Goal: Task Accomplishment & Management: Manage account settings

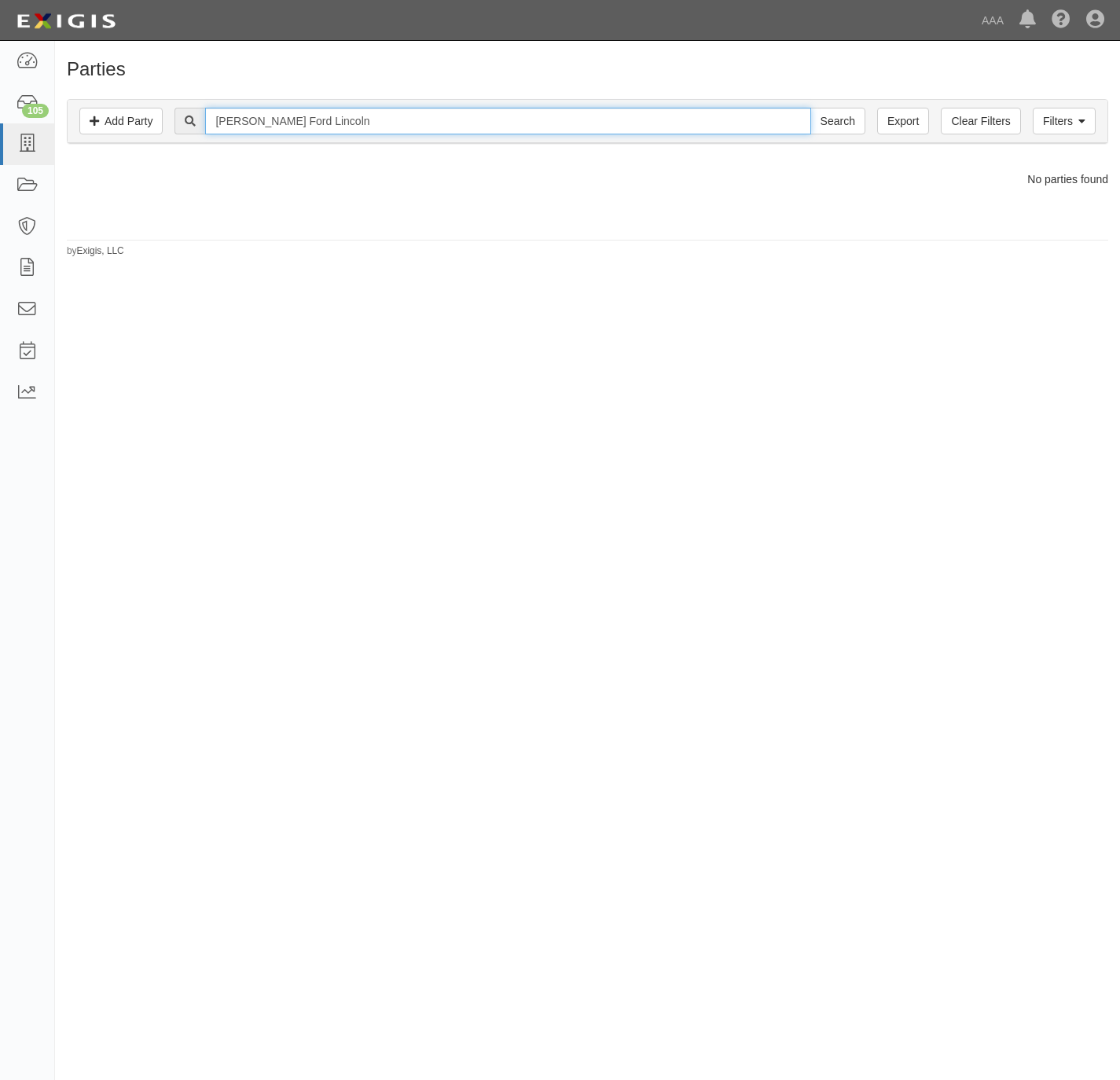
click at [606, 135] on input "Bob Utter Ford Lincoln" at bounding box center [507, 121] width 605 height 27
paste input "19415"
type input "19415"
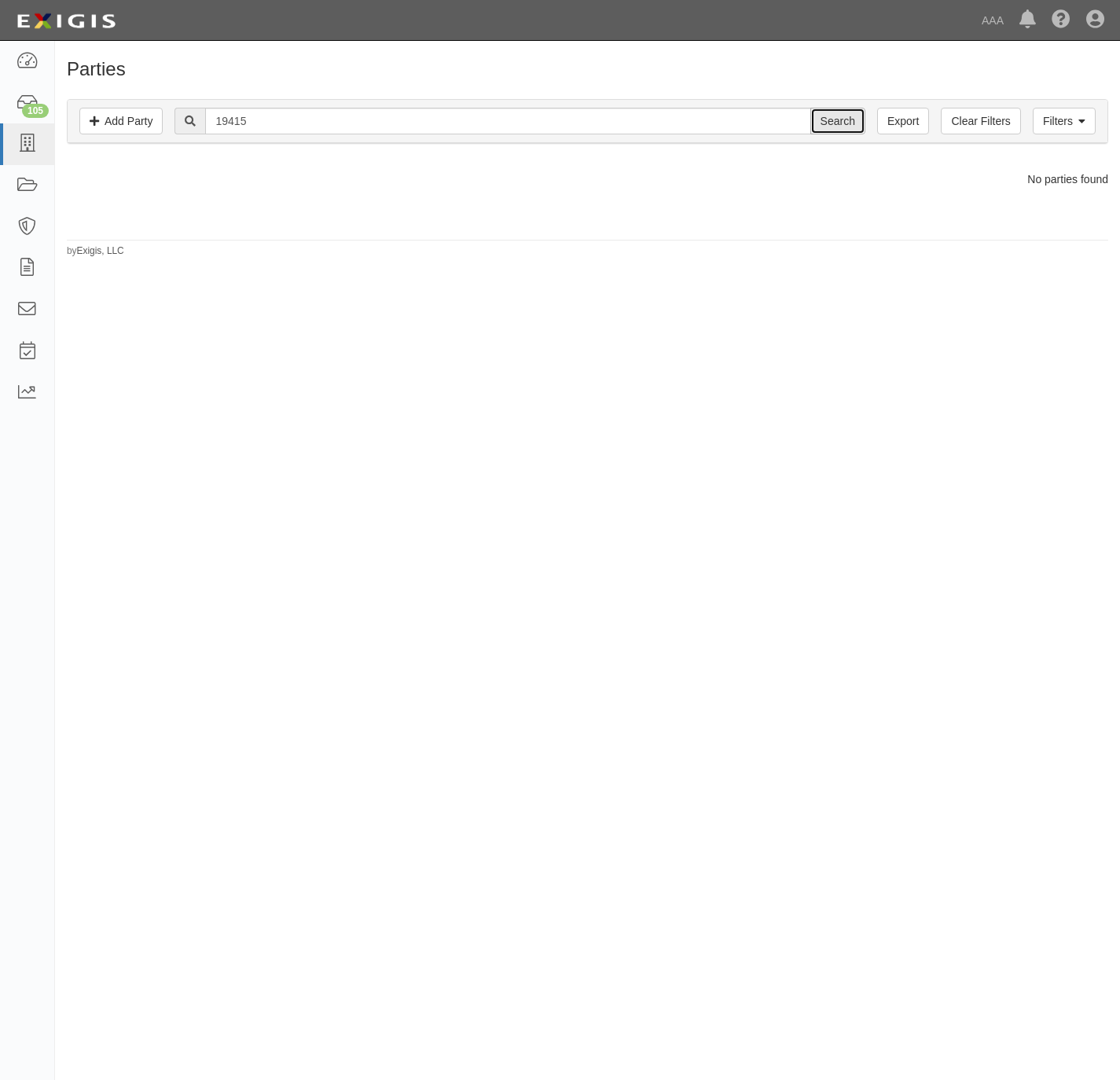
click at [833, 128] on input "Search" at bounding box center [838, 121] width 55 height 27
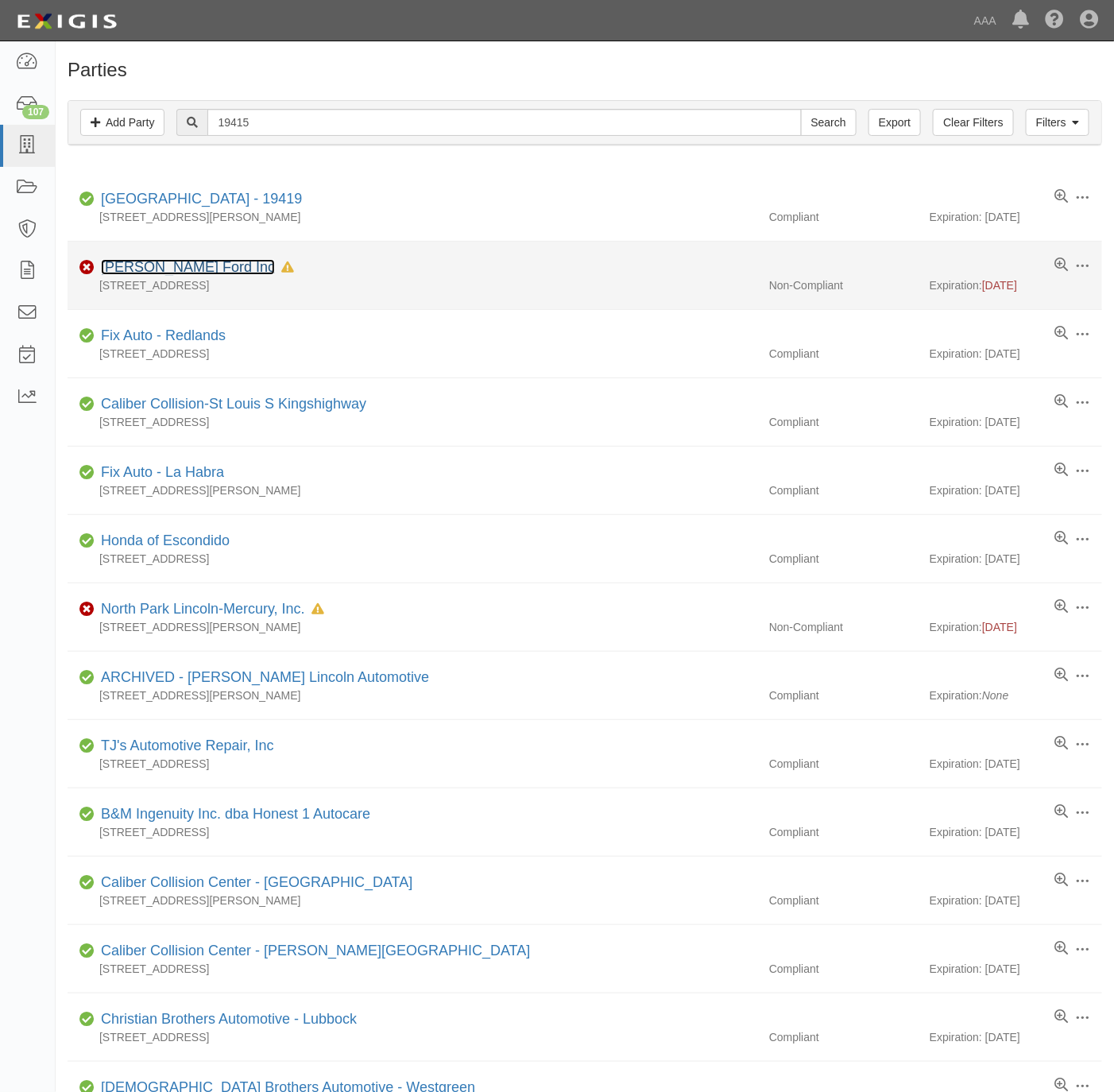
click at [184, 265] on link "[PERSON_NAME] Ford Inc" at bounding box center [188, 266] width 174 height 16
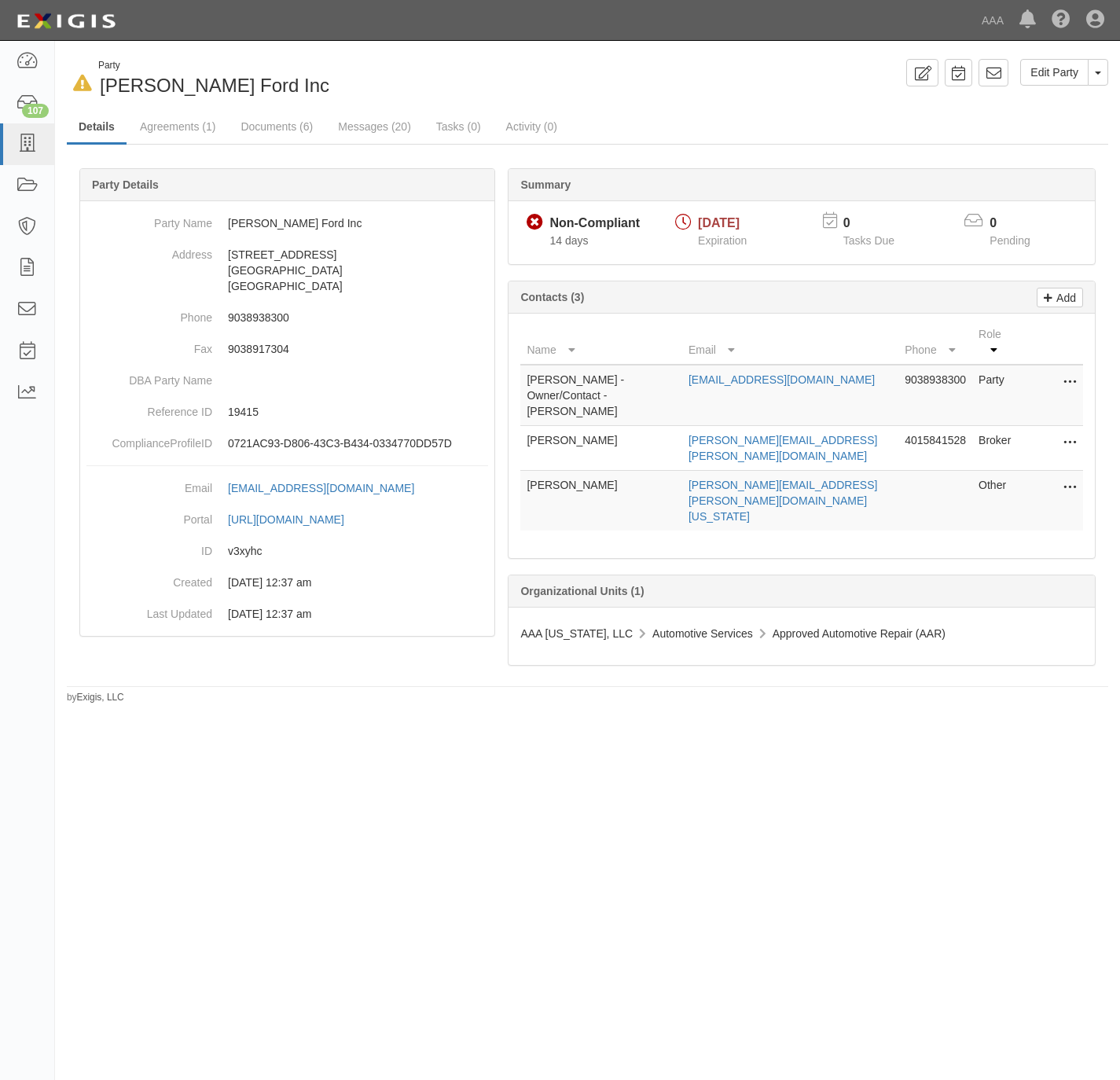
click at [1077, 426] on td "Edit Delete" at bounding box center [1051, 448] width 63 height 45
click at [1059, 432] on button at bounding box center [1067, 442] width 21 height 22
click at [974, 432] on link "Edit" at bounding box center [1013, 439] width 124 height 28
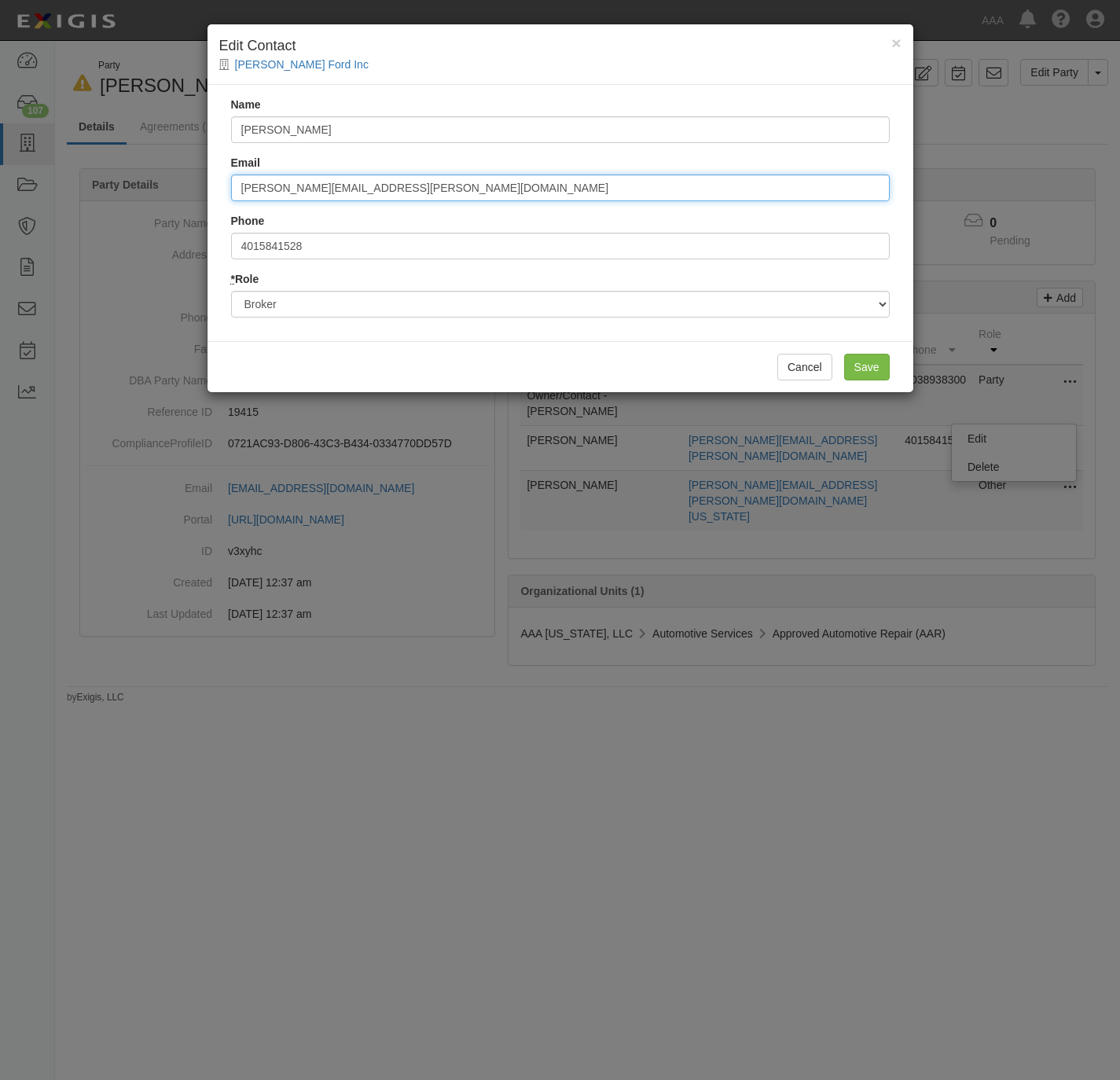
click at [489, 194] on input "Shirley.Setzler@pdpgroupinc.com" at bounding box center [560, 188] width 659 height 27
paste input "certificates@plexusgroupe"
type input "[EMAIL_ADDRESS][DOMAIN_NAME]"
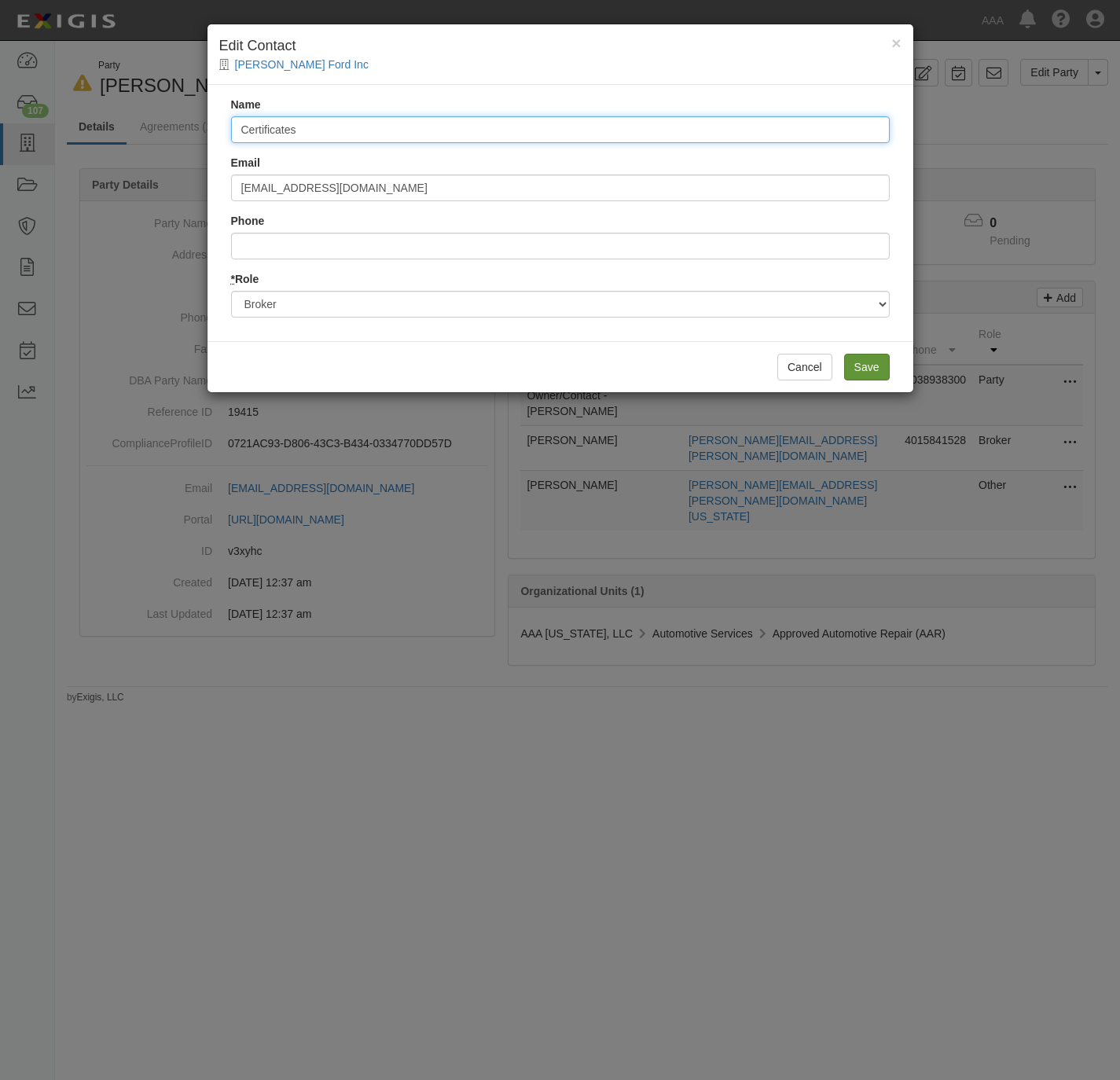
type input "Certificates"
click at [863, 372] on input "Save" at bounding box center [867, 367] width 45 height 27
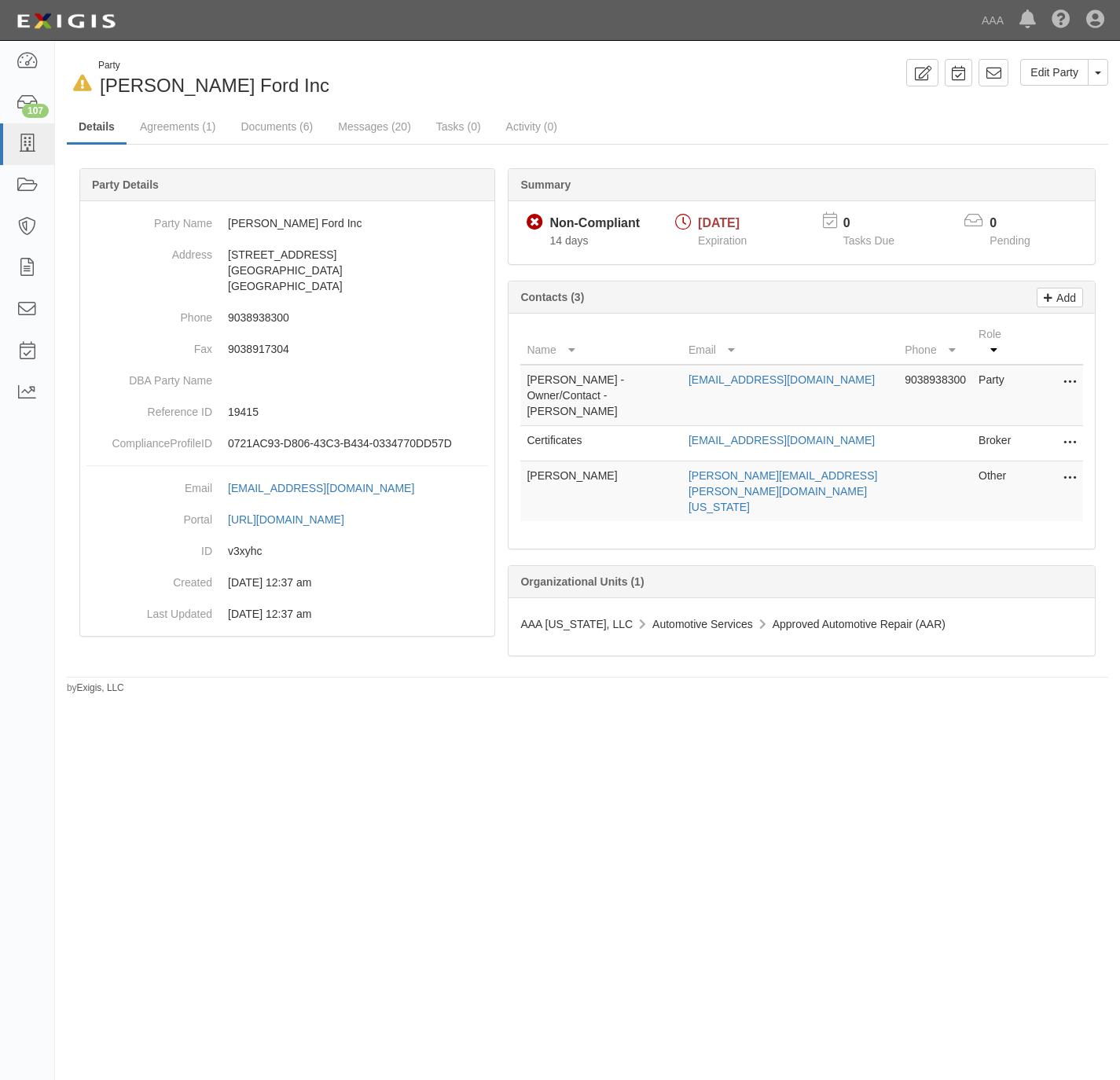
click at [1064, 468] on icon at bounding box center [1069, 478] width 12 height 21
click at [1010, 464] on link "Edit" at bounding box center [1013, 474] width 124 height 28
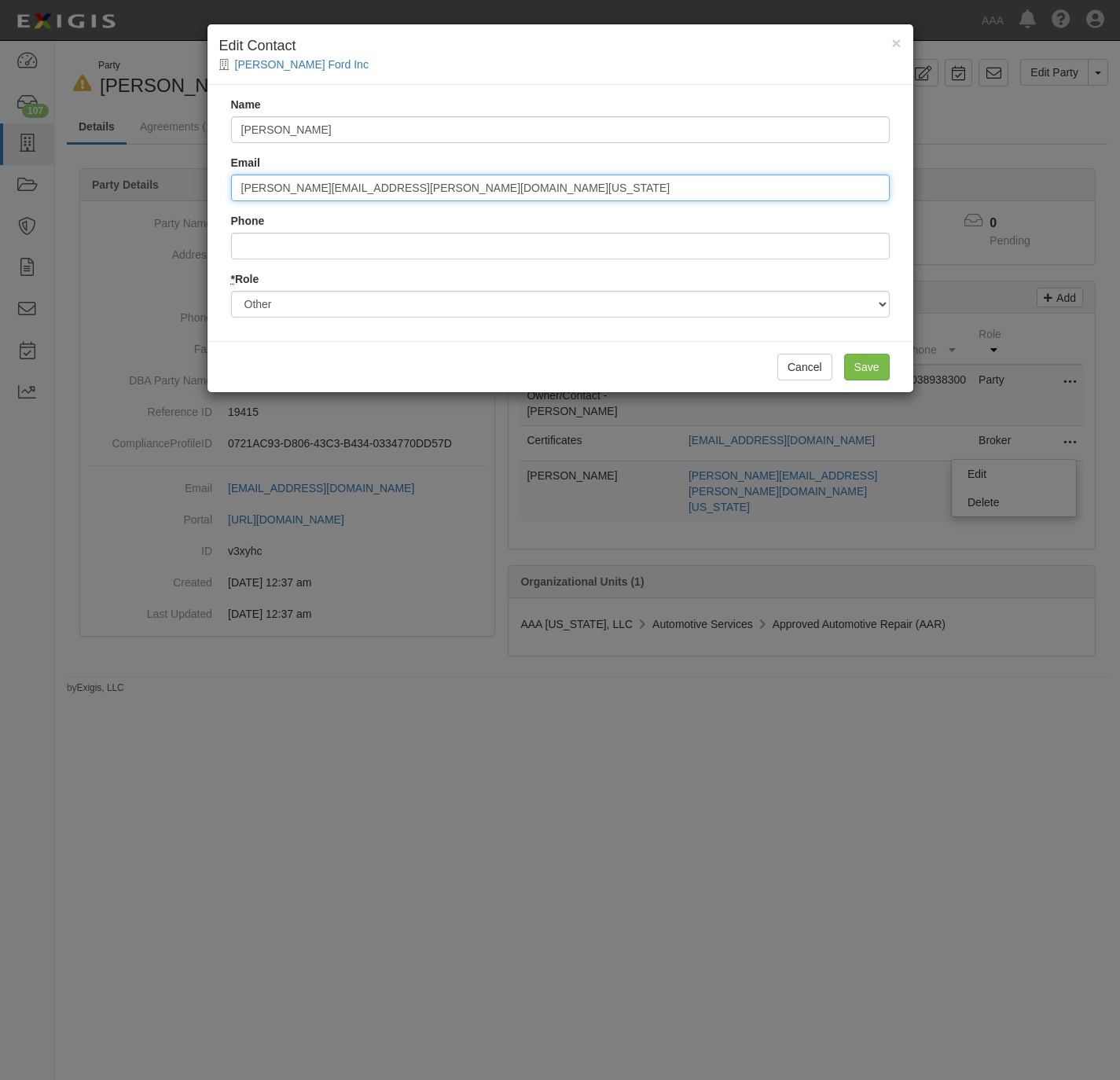
click at [337, 196] on input "[PERSON_NAME][EMAIL_ADDRESS][PERSON_NAME][DOMAIN_NAME][US_STATE]" at bounding box center [560, 188] width 659 height 27
click at [338, 196] on input "[PERSON_NAME][EMAIL_ADDRESS][PERSON_NAME][DOMAIN_NAME][US_STATE]" at bounding box center [560, 188] width 659 height 27
click at [519, 180] on input "boone.ericca@ace.aaa.com" at bounding box center [560, 188] width 659 height 27
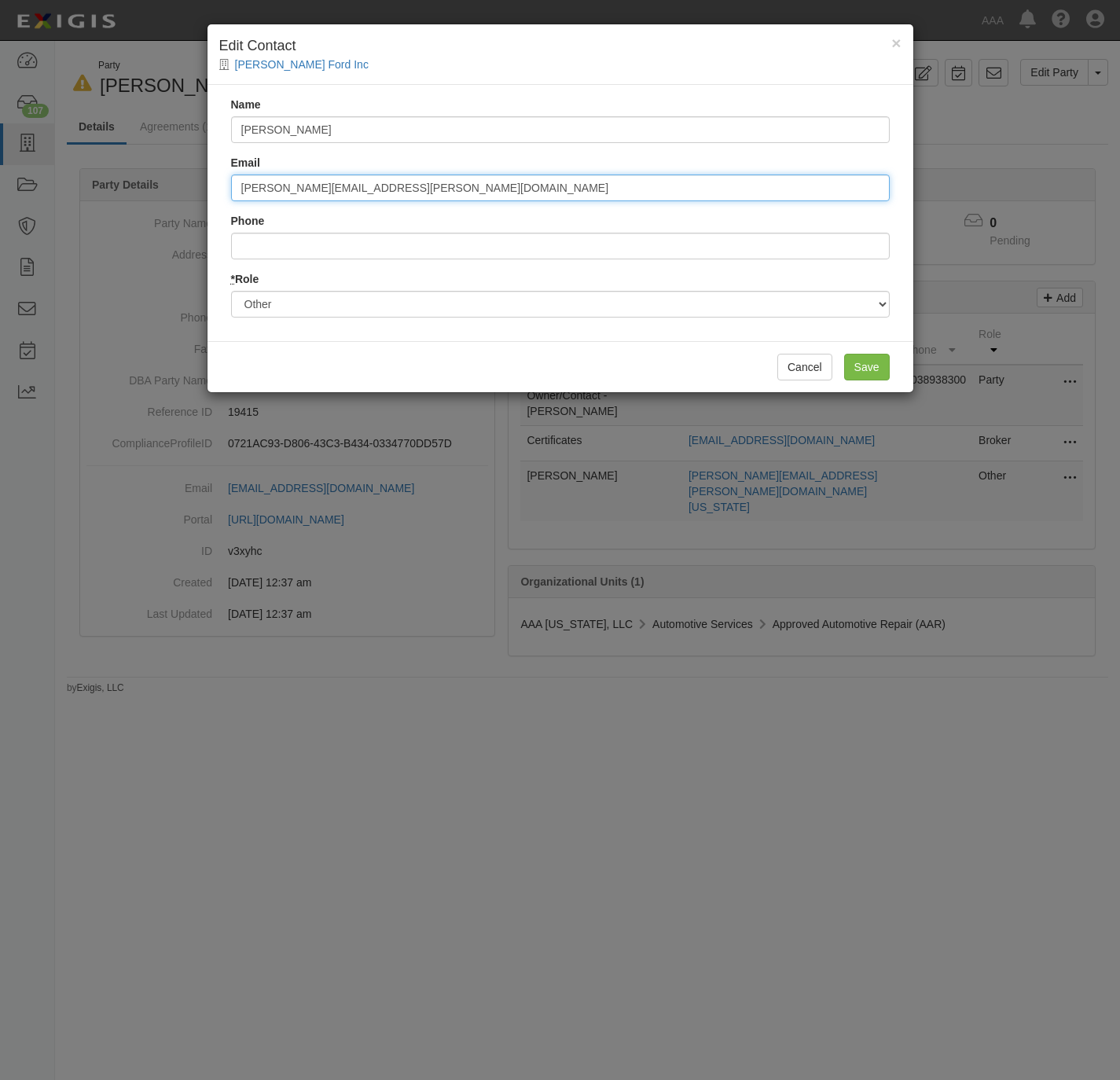
click at [519, 180] on input "boone.ericca@ace.aaa.com" at bounding box center [560, 188] width 659 height 27
type input "boone.ericca@ace.aaa.com"
click at [860, 370] on input "Save" at bounding box center [867, 367] width 45 height 27
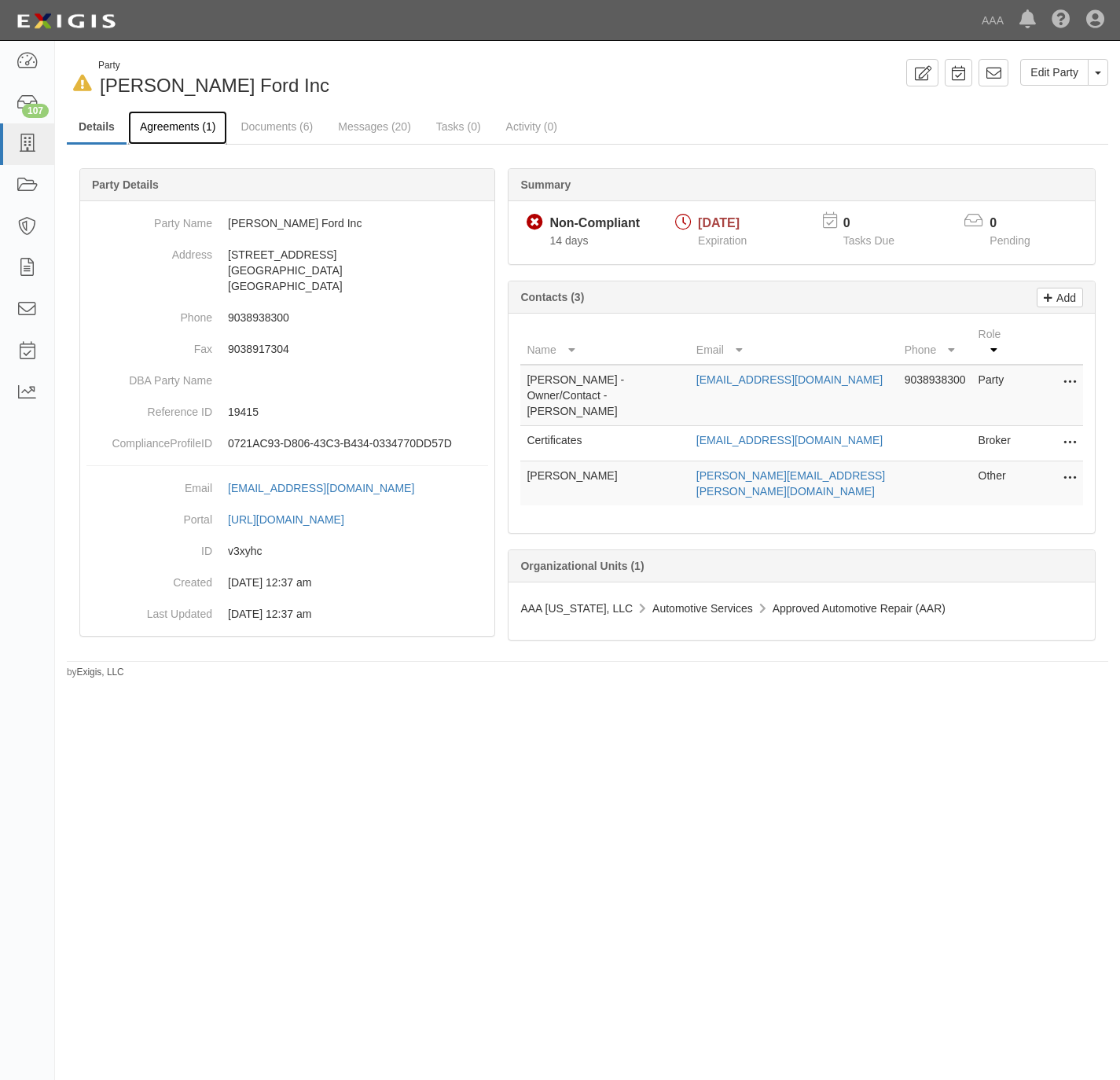
click at [187, 120] on link "Agreements (1)" at bounding box center [177, 128] width 99 height 34
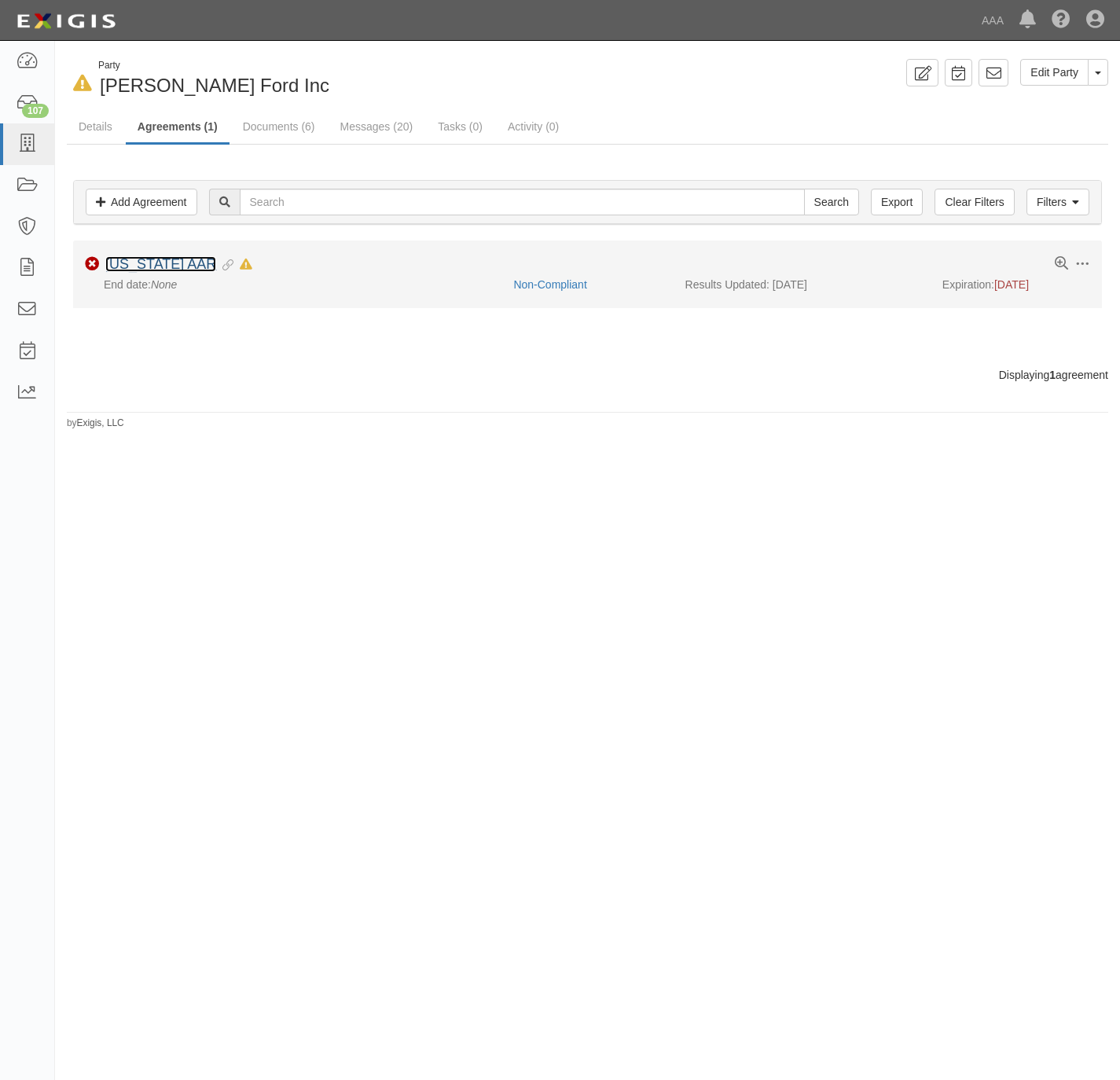
click at [132, 266] on link "Texas AAR" at bounding box center [160, 263] width 111 height 16
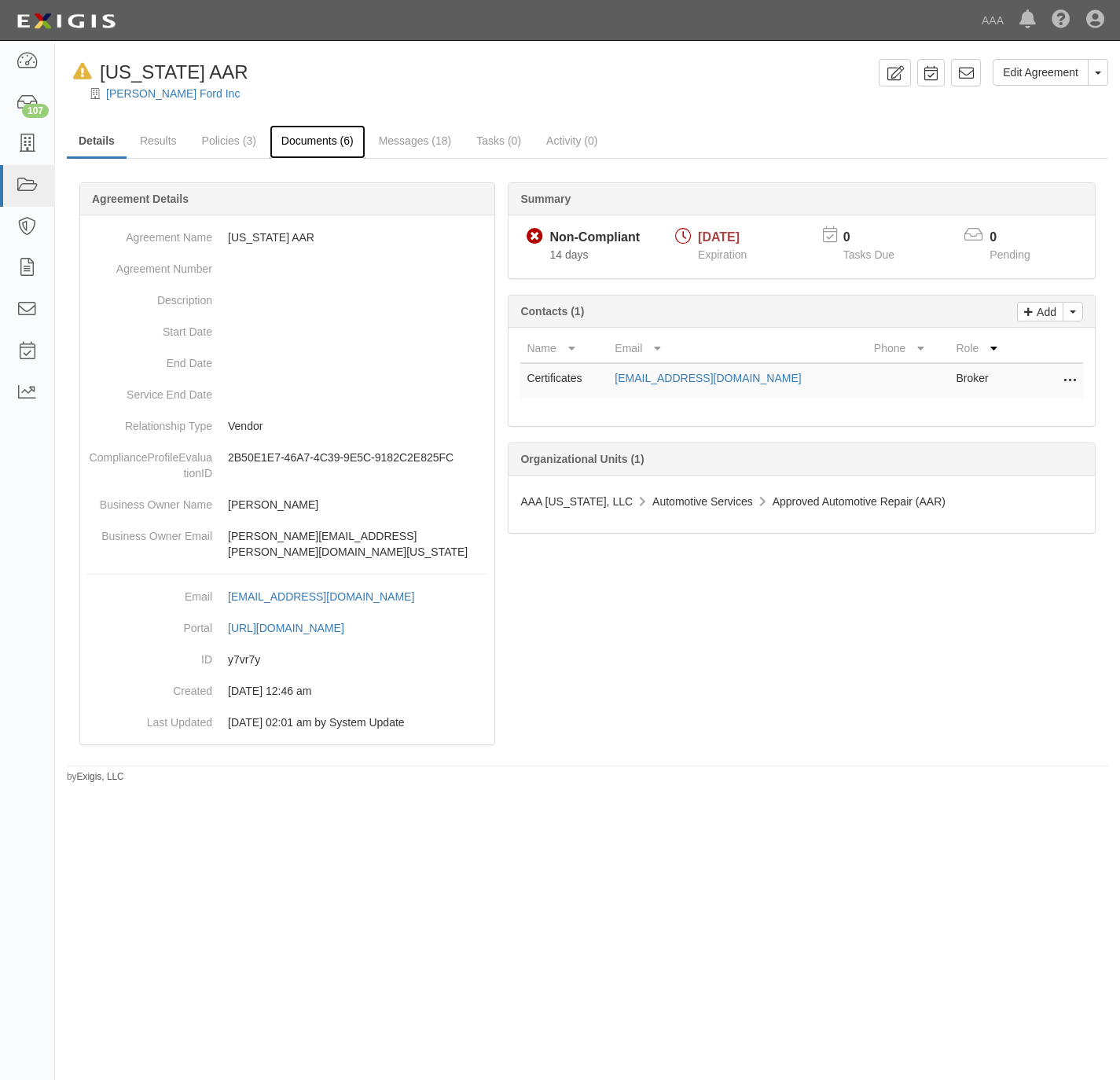
click at [304, 145] on link "Documents (6)" at bounding box center [316, 142] width 96 height 34
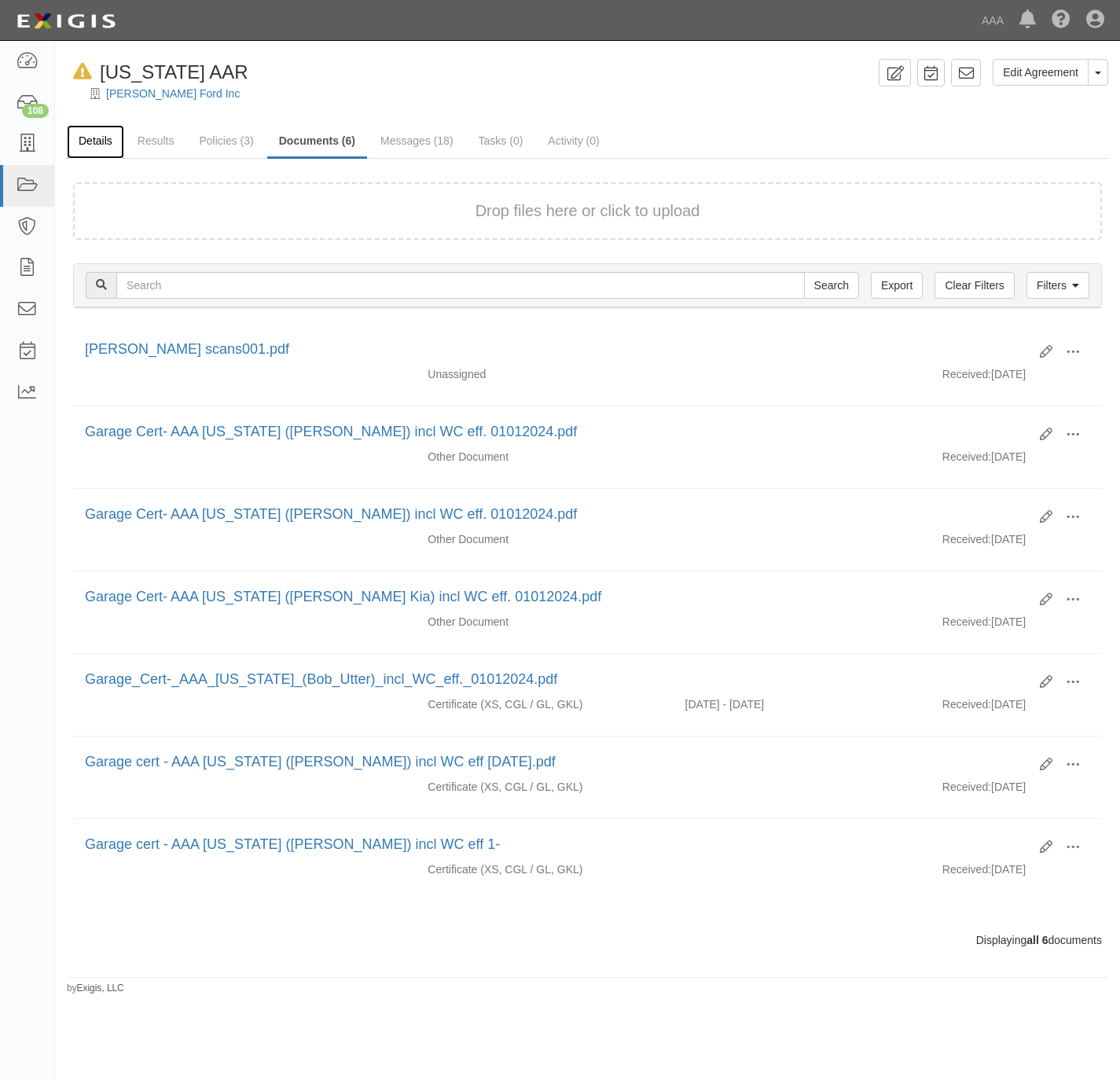
click at [109, 135] on link "Details" at bounding box center [95, 142] width 58 height 34
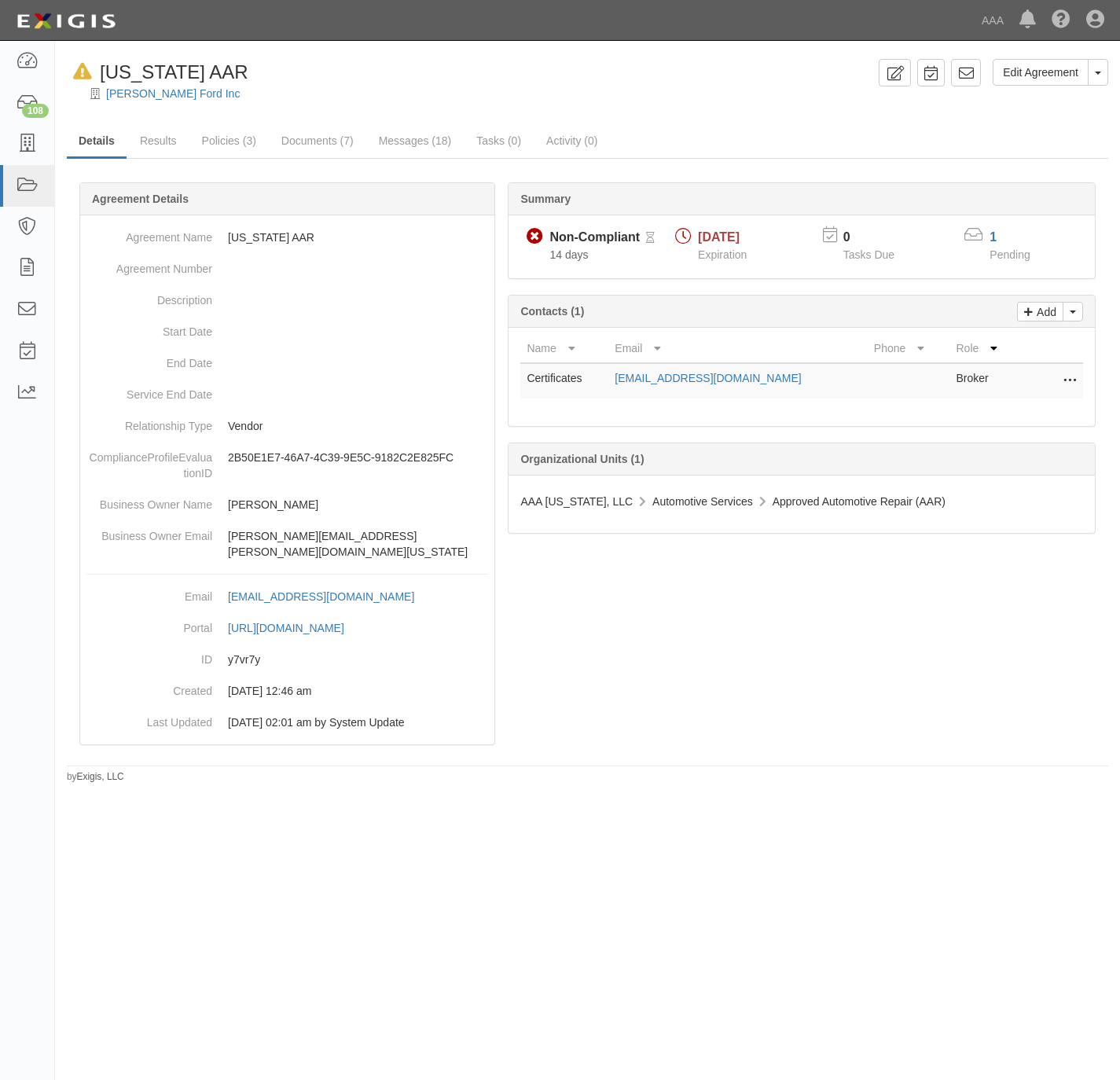
click at [1078, 380] on td "Edit Remove from agreement Delete" at bounding box center [1051, 380] width 63 height 35
click at [1040, 66] on link "Edit Agreement" at bounding box center [1039, 72] width 96 height 27
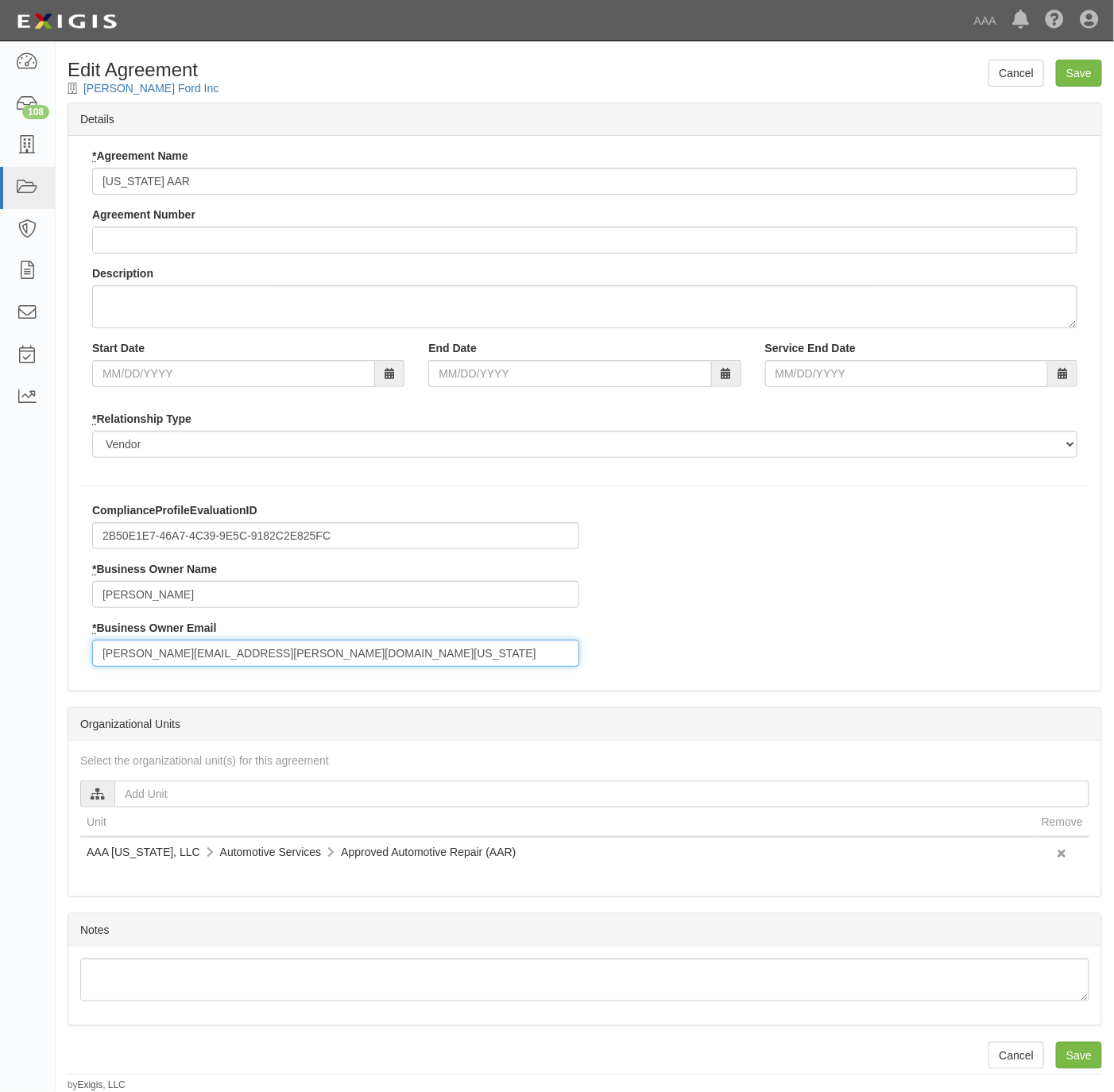
click at [296, 650] on input "boone.ericca@aaa-texas.com" at bounding box center [335, 653] width 487 height 27
click at [296, 649] on input "boone.ericca@aaa-texas.com" at bounding box center [335, 653] width 487 height 27
paste input "ce.aaa"
type input "boone.ericca@ace.aaa.com"
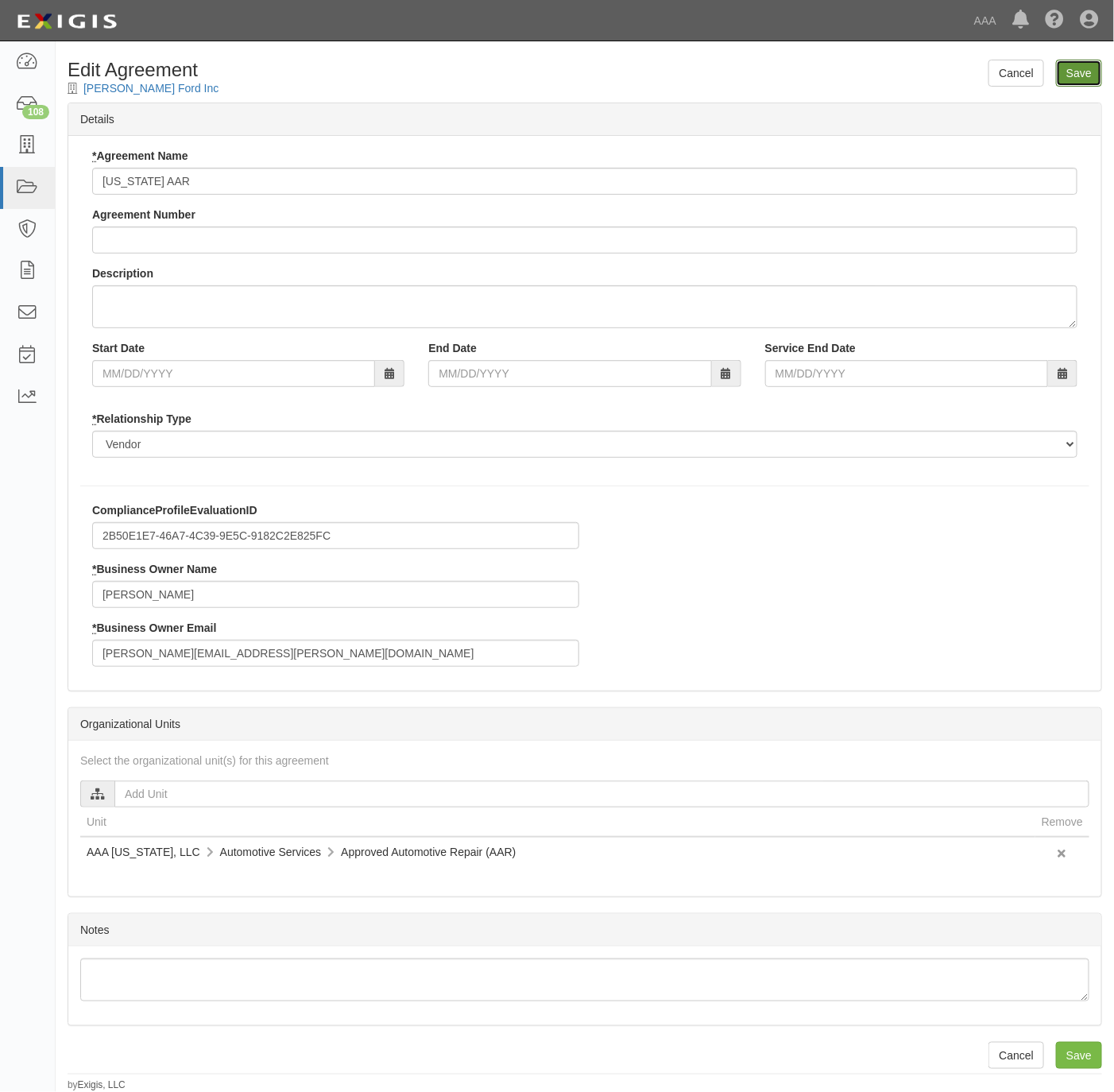
click at [1092, 67] on input "Save" at bounding box center [1079, 73] width 46 height 27
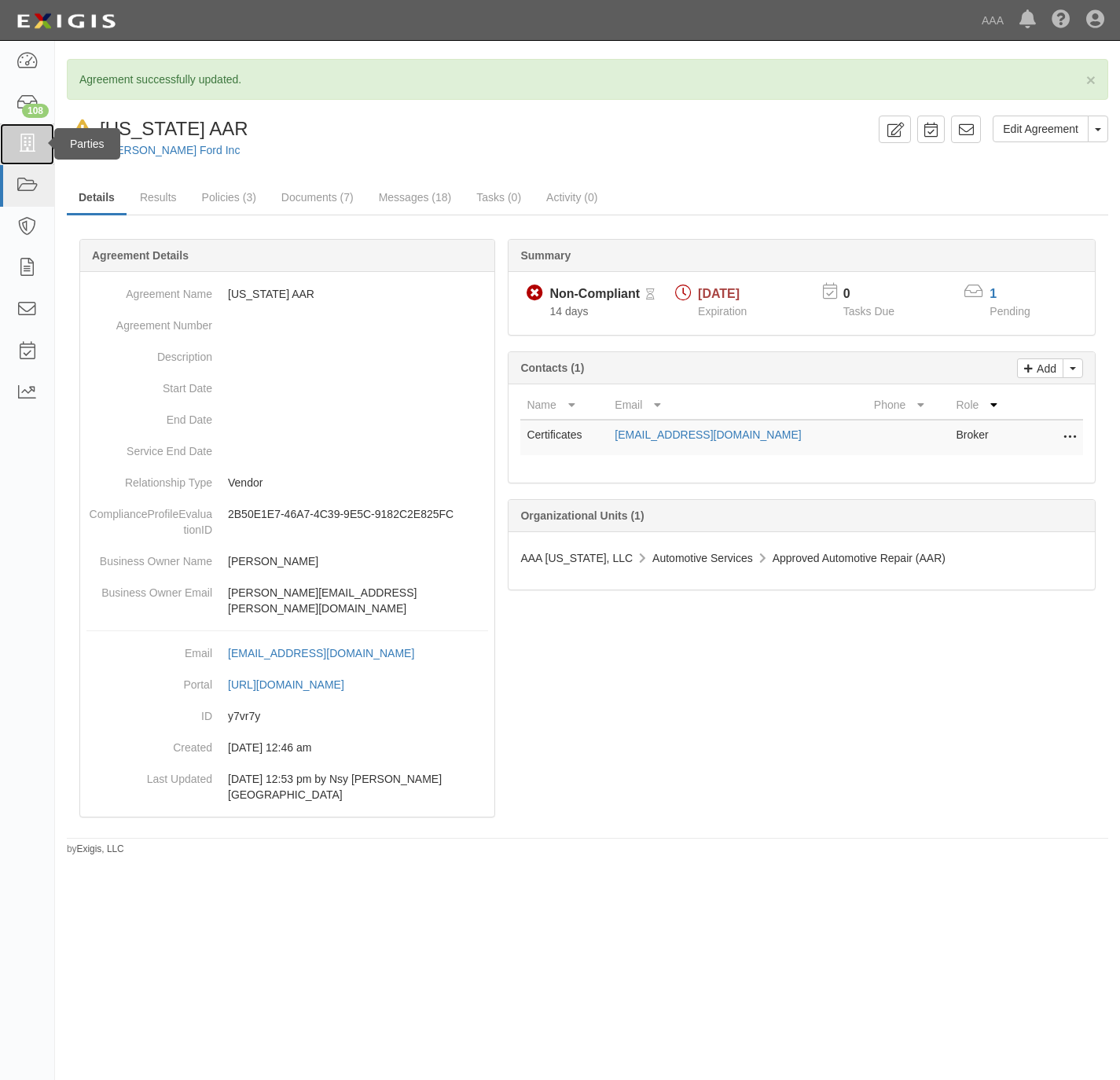
drag, startPoint x: 22, startPoint y: 144, endPoint x: 71, endPoint y: 137, distance: 49.5
click at [24, 144] on icon at bounding box center [27, 144] width 22 height 18
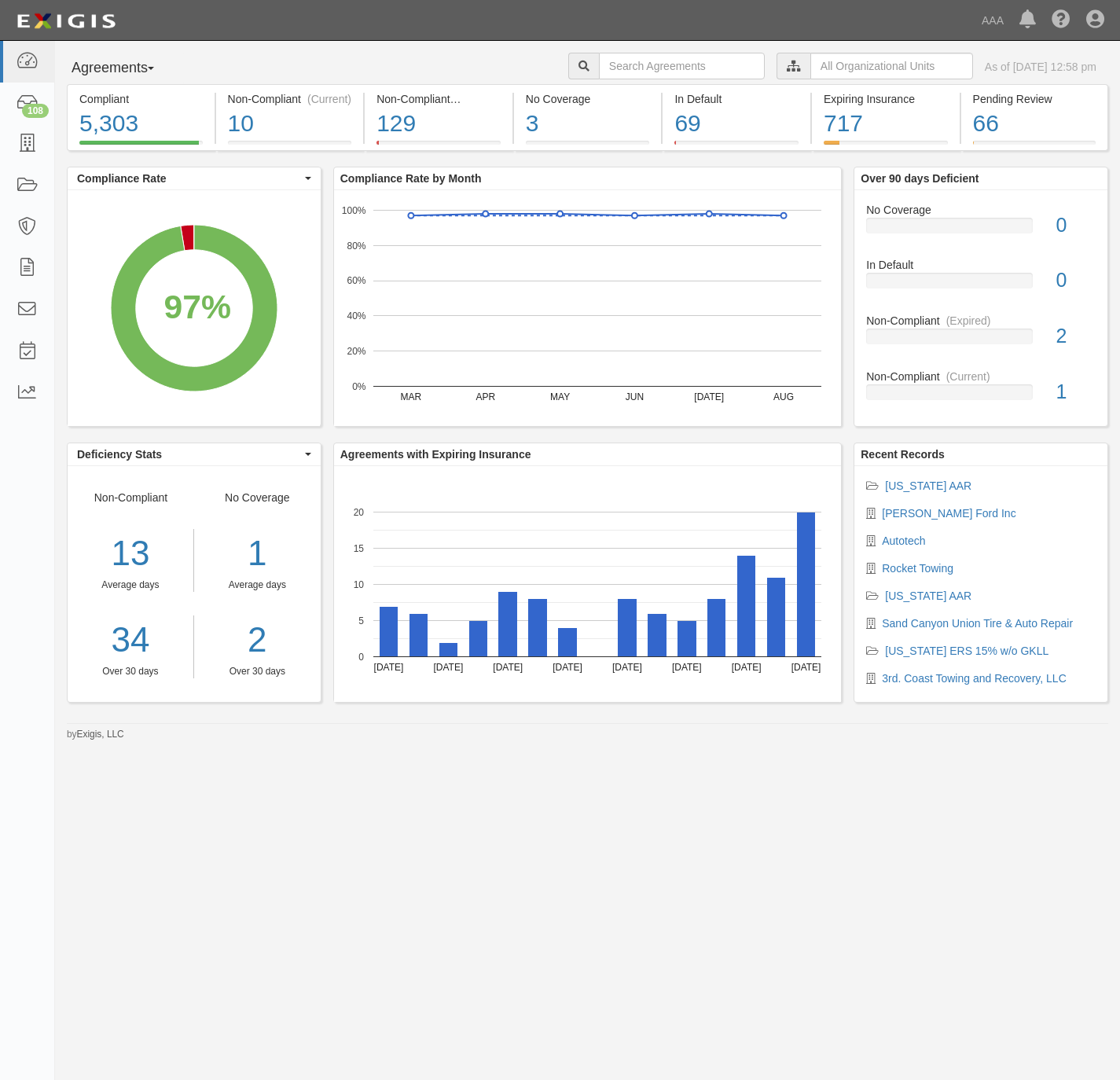
drag, startPoint x: 651, startPoint y: 26, endPoint x: 695, endPoint y: 38, distance: 45.6
click at [651, 26] on div "Dashboard 108 Inbox Parties Agreements Coverages Documents Messages Tasks Repor…" at bounding box center [559, 20] width 1096 height 40
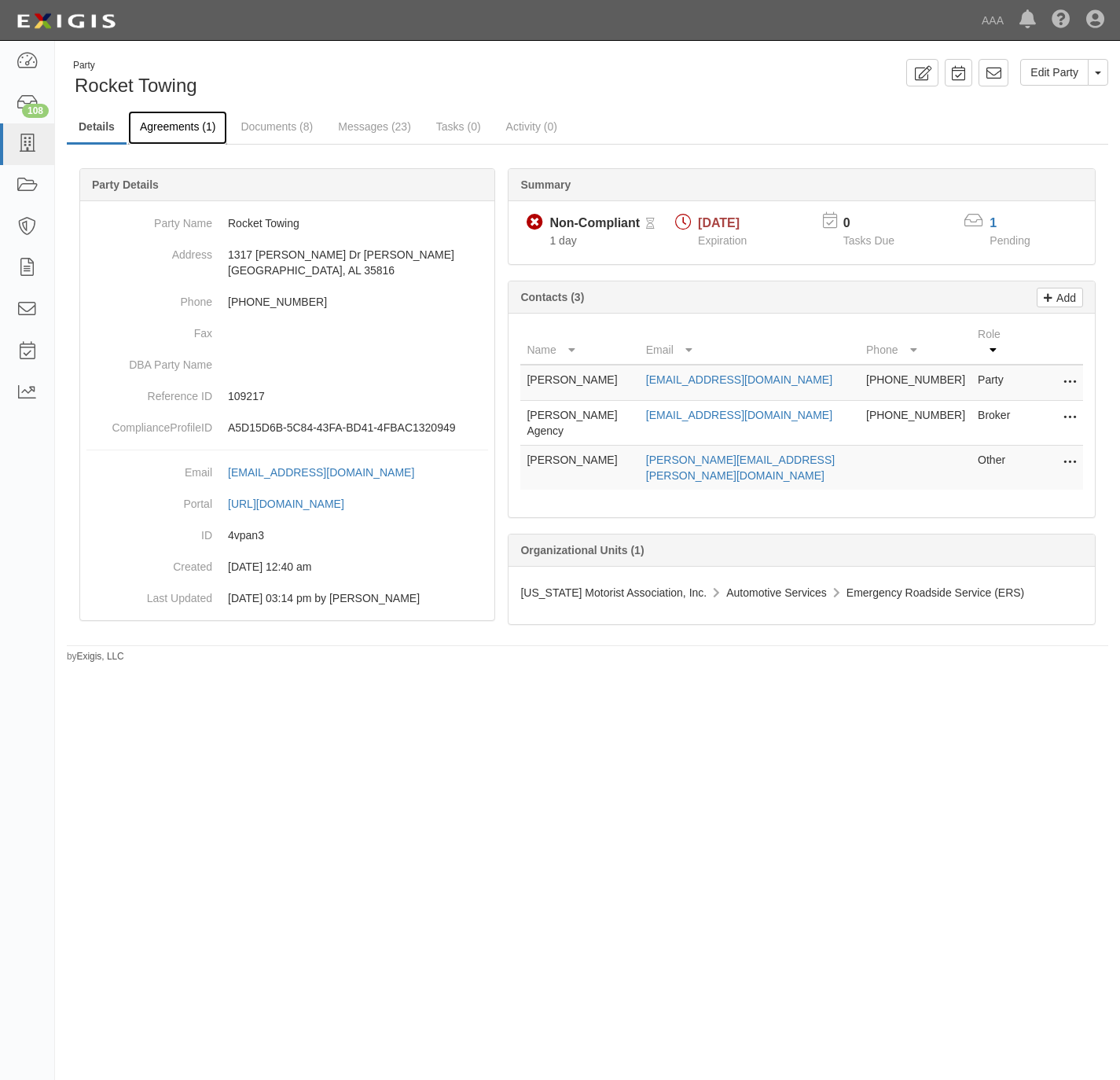
click at [156, 123] on link "Agreements (1)" at bounding box center [177, 128] width 99 height 34
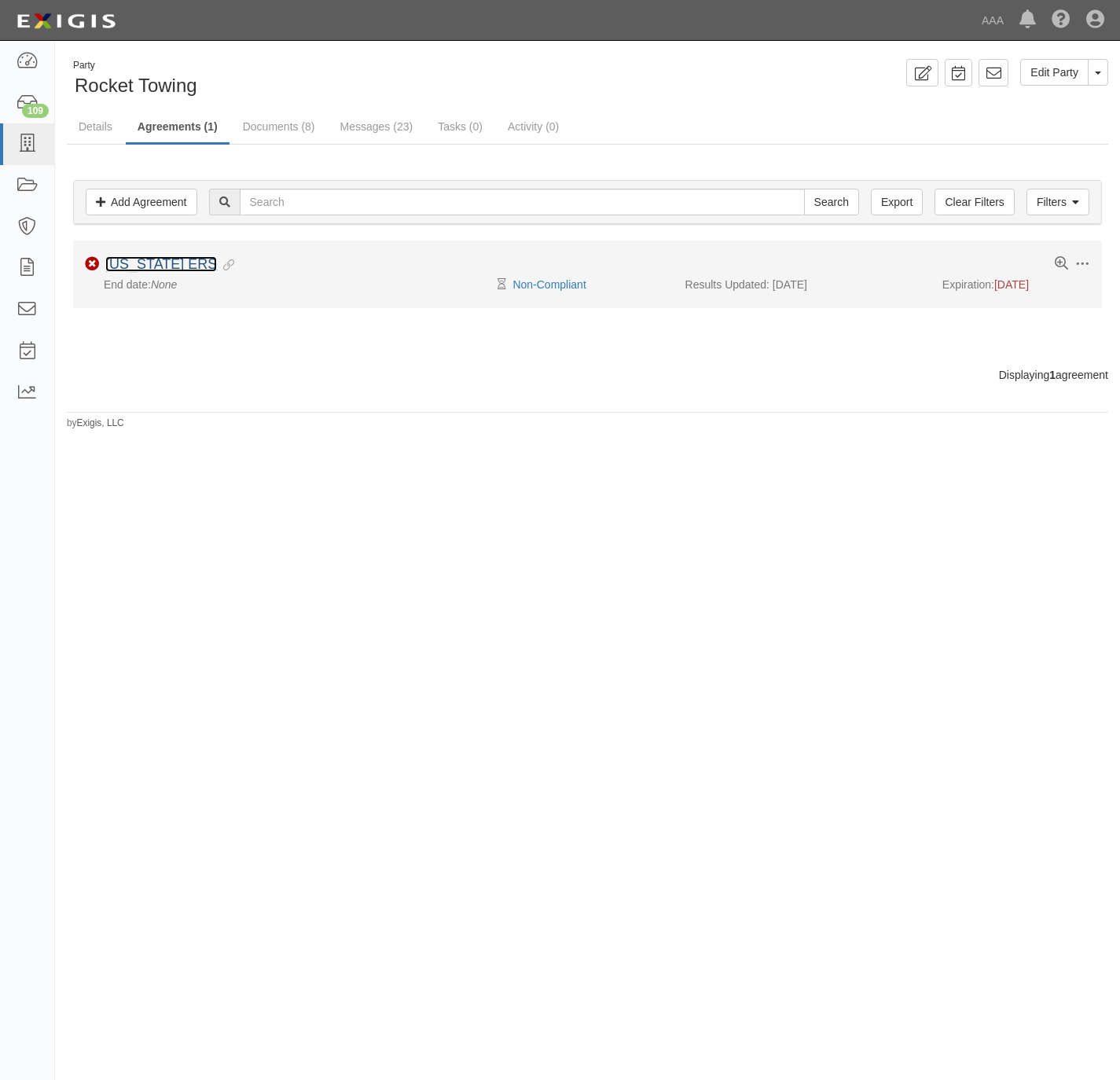
click at [156, 269] on link "[US_STATE] ERS" at bounding box center [161, 263] width 112 height 16
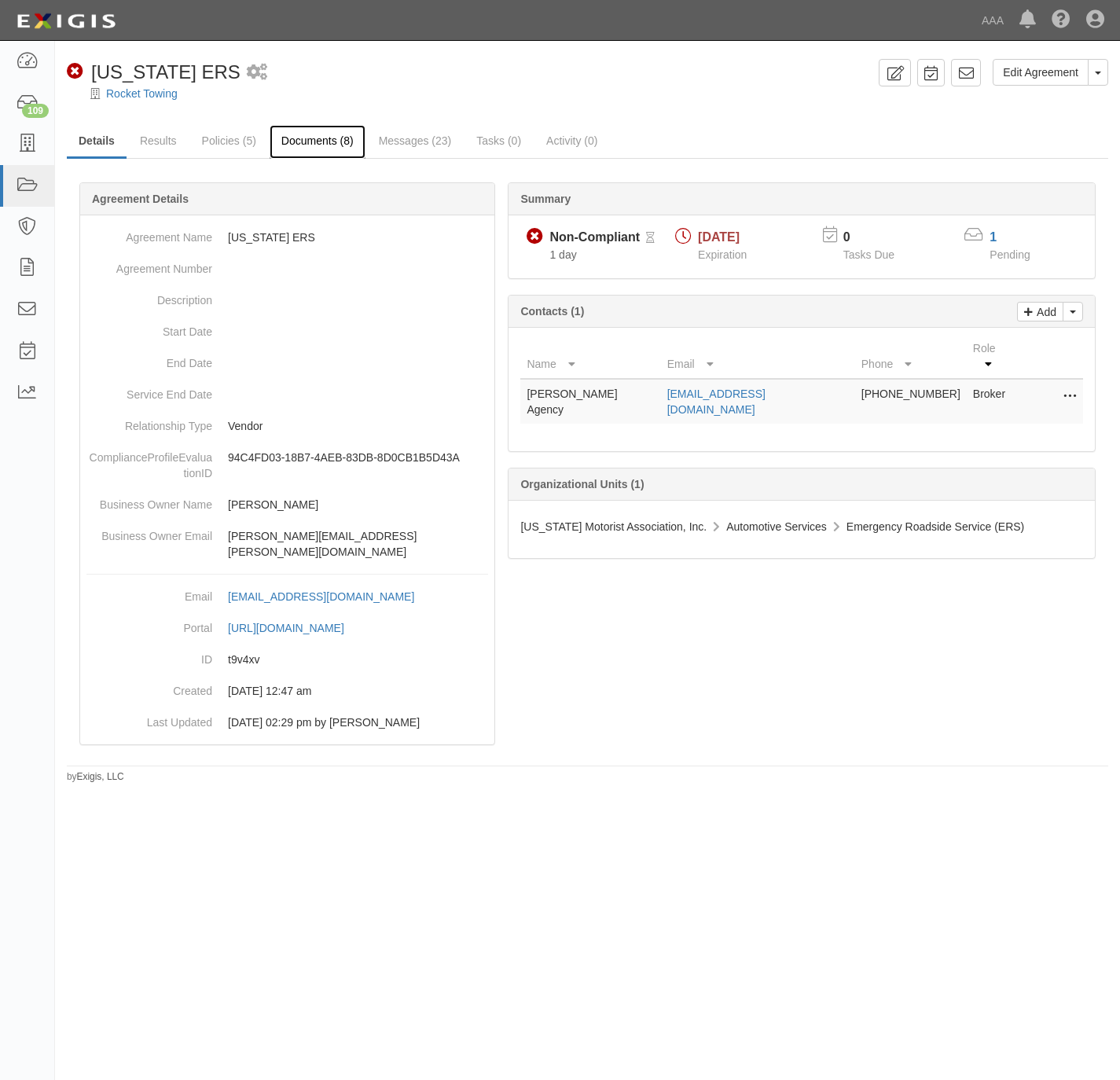
click at [326, 150] on link "Documents (8)" at bounding box center [316, 142] width 96 height 34
